Goal: Task Accomplishment & Management: Manage account settings

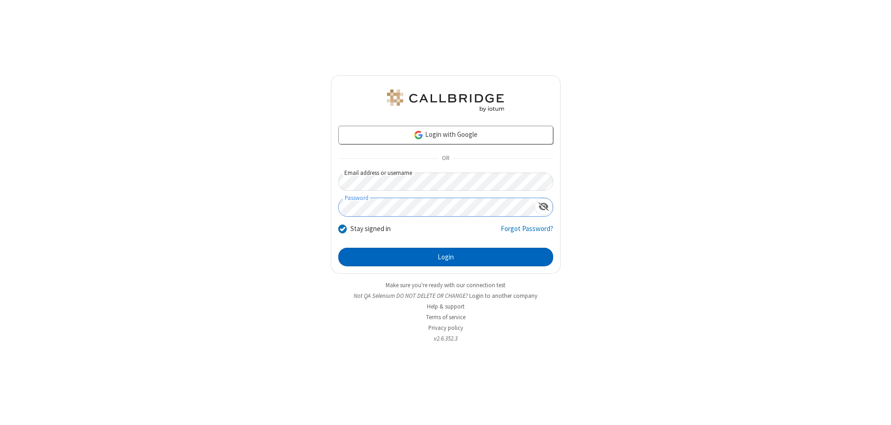
click at [445, 257] on button "Login" at bounding box center [445, 257] width 215 height 19
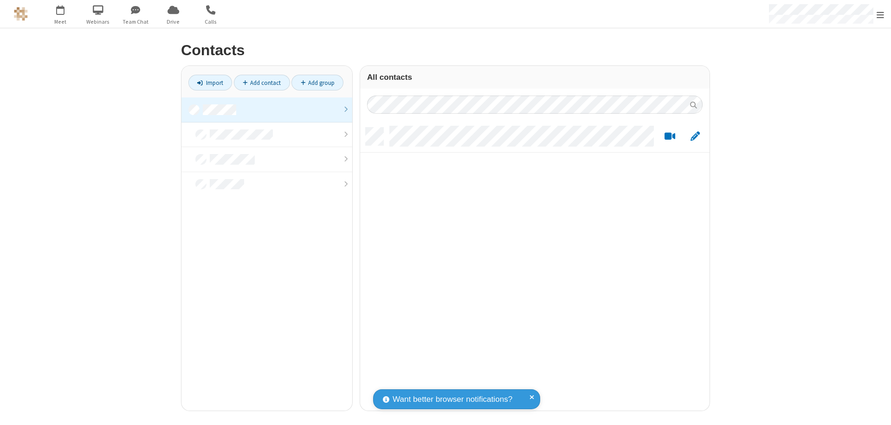
scroll to position [283, 342]
click at [267, 109] on link at bounding box center [266, 109] width 171 height 25
click at [262, 83] on link "Add contact" at bounding box center [262, 83] width 56 height 16
